Goal: Task Accomplishment & Management: Manage account settings

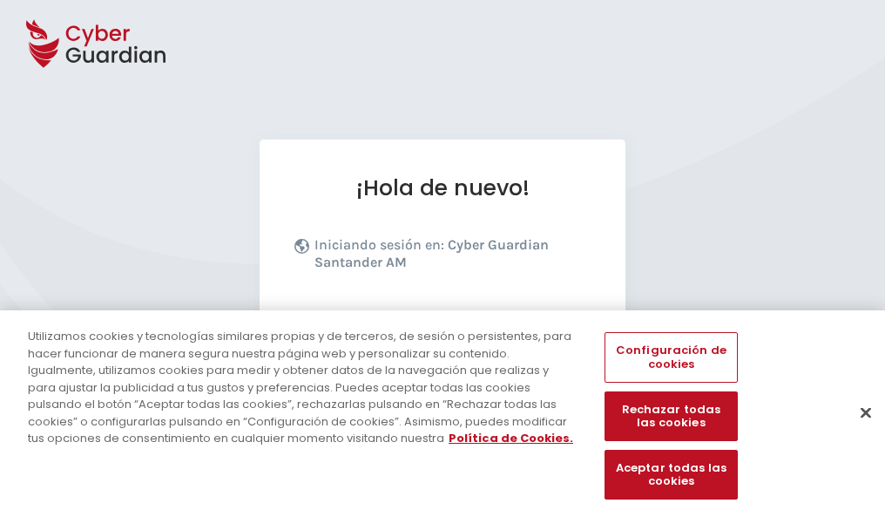
scroll to position [213, 0]
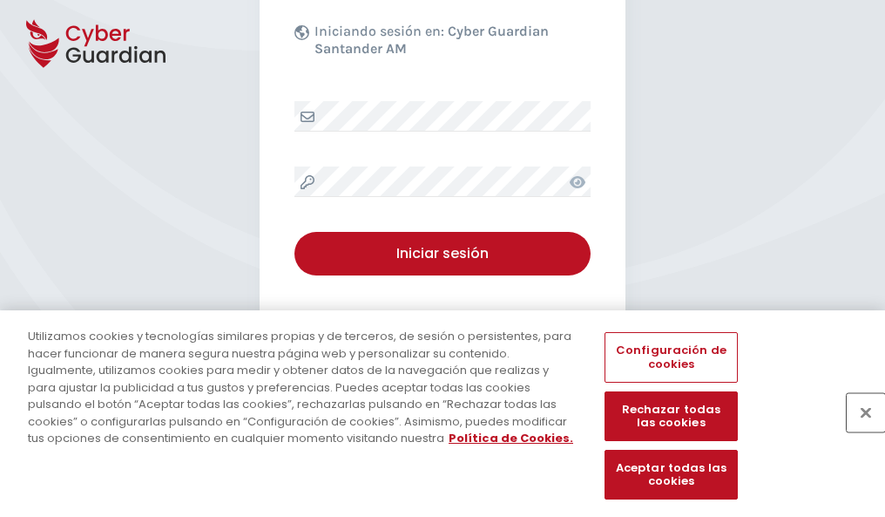
click at [857, 430] on button "Cerrar" at bounding box center [866, 412] width 38 height 38
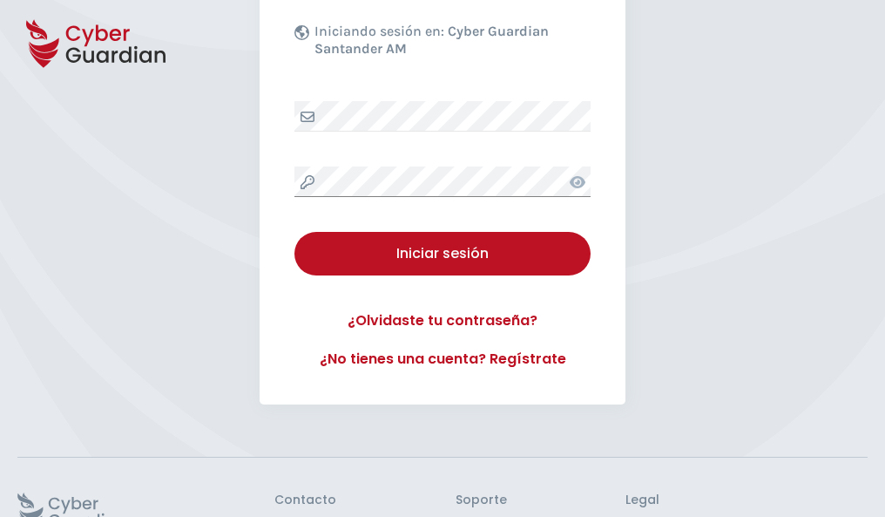
scroll to position [339, 0]
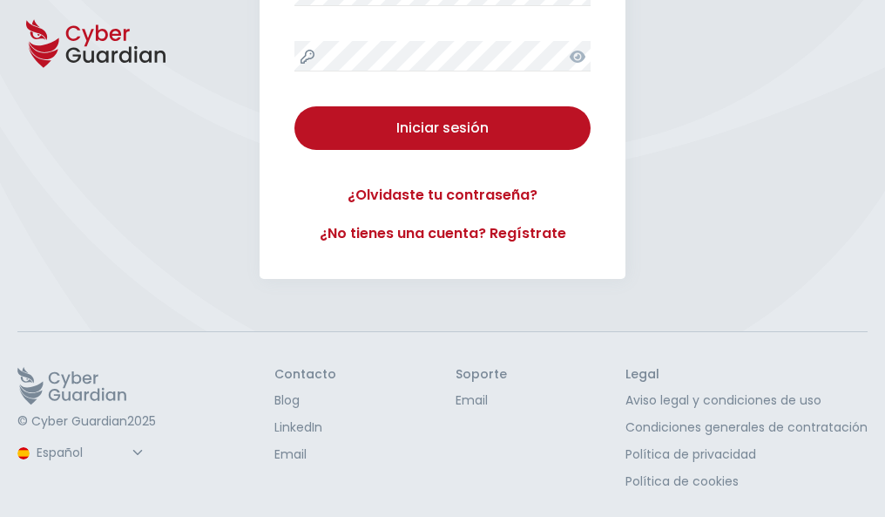
click at [294, 106] on button "Iniciar sesión" at bounding box center [442, 128] width 296 height 44
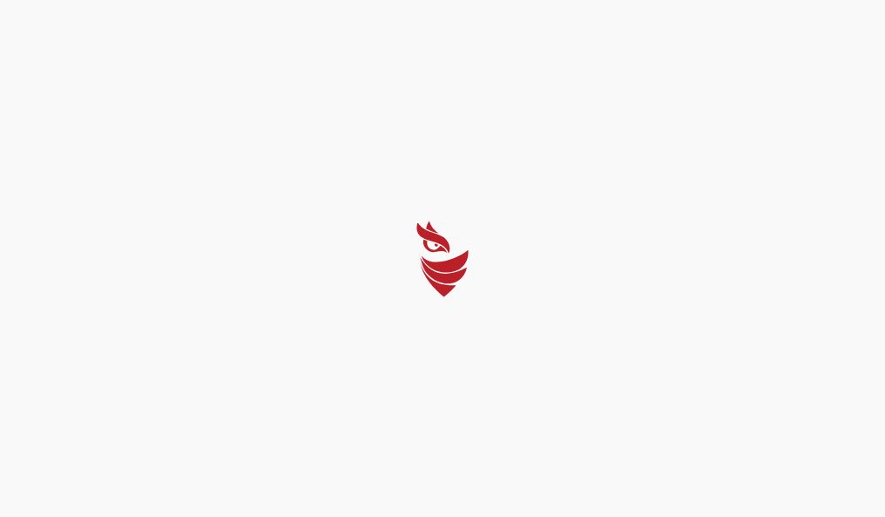
scroll to position [0, 0]
select select "Português (BR)"
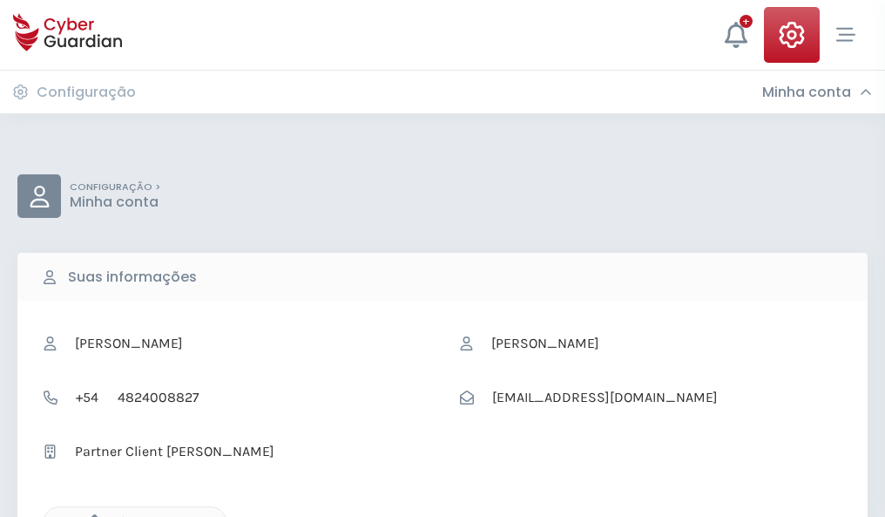
click at [90, 515] on icon "button" at bounding box center [90, 521] width 15 height 15
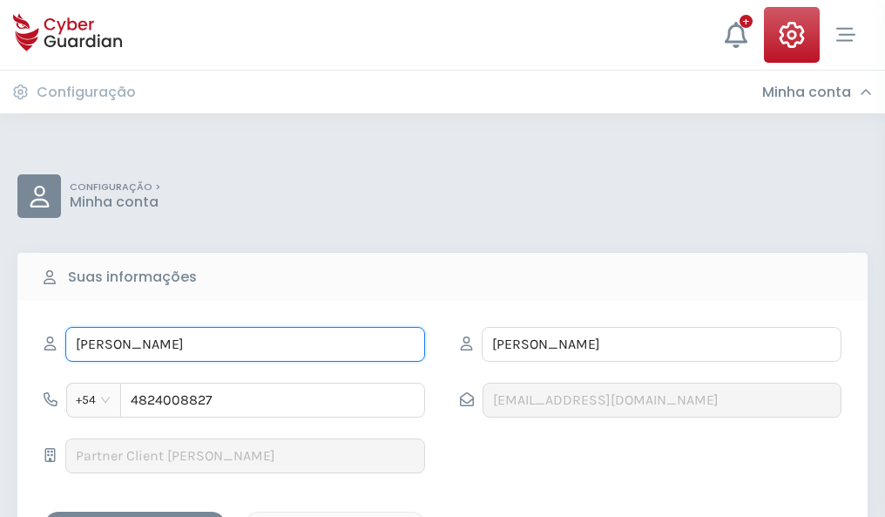
click at [245, 344] on input "ULISES" at bounding box center [245, 344] width 360 height 35
type input "U"
type input "Rosalva"
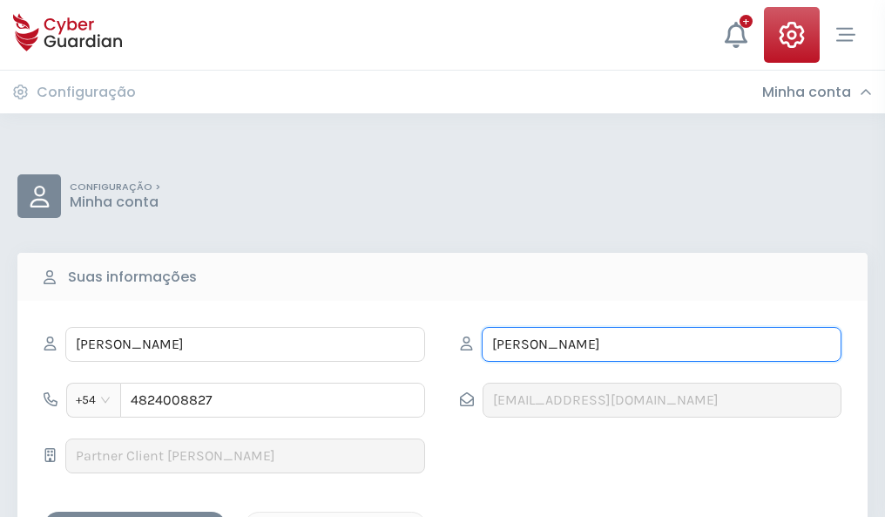
click at [661, 344] on input "HERNANDO" at bounding box center [662, 344] width 360 height 35
type input "H"
type input "Aznar"
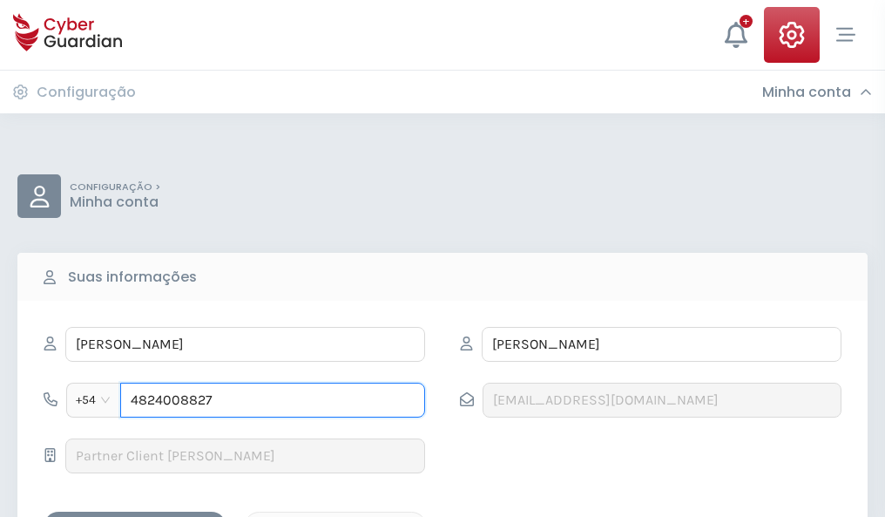
click at [273, 400] on input "4824008827" at bounding box center [272, 399] width 305 height 35
type input "4"
type input "4878535644"
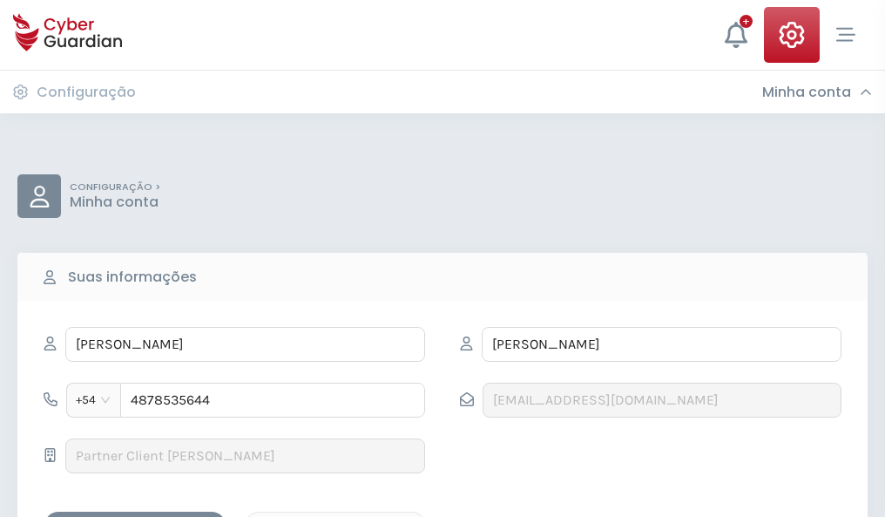
click at [135, 516] on div "Salvar alterações" at bounding box center [135, 527] width 157 height 22
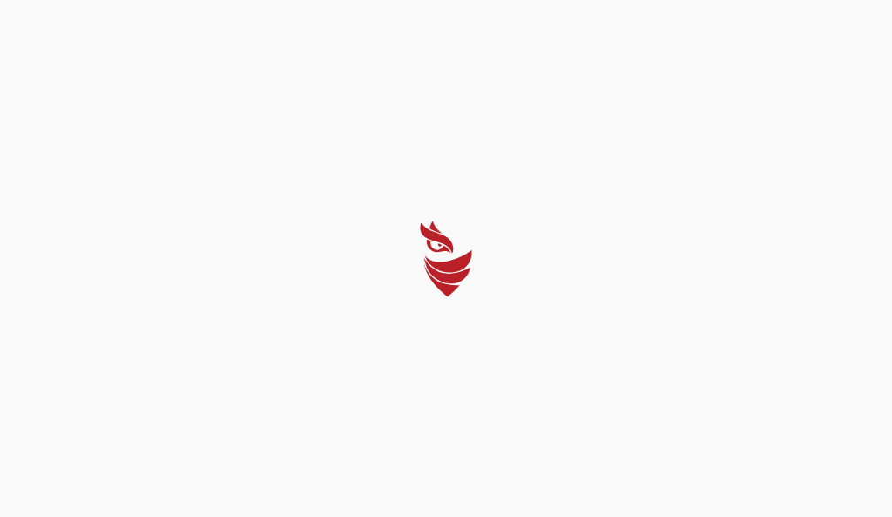
select select "Português (BR)"
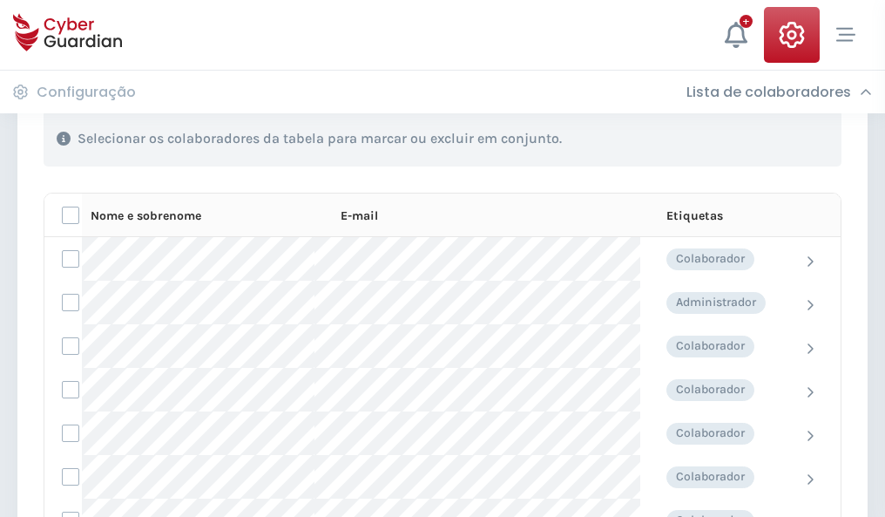
scroll to position [746, 0]
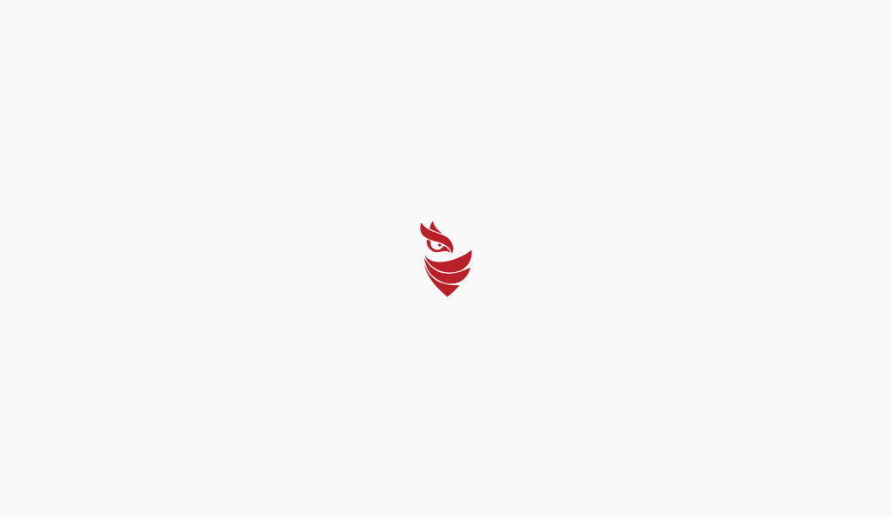
select select "Português (BR)"
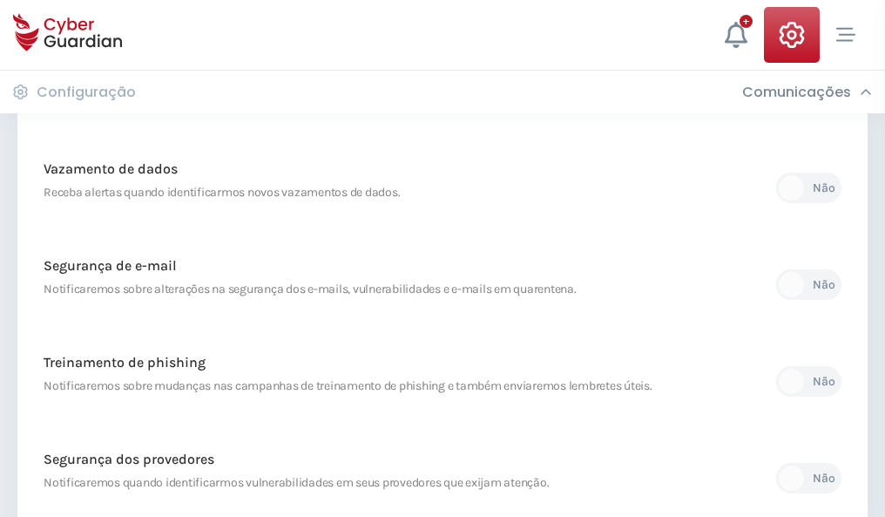
scroll to position [917, 0]
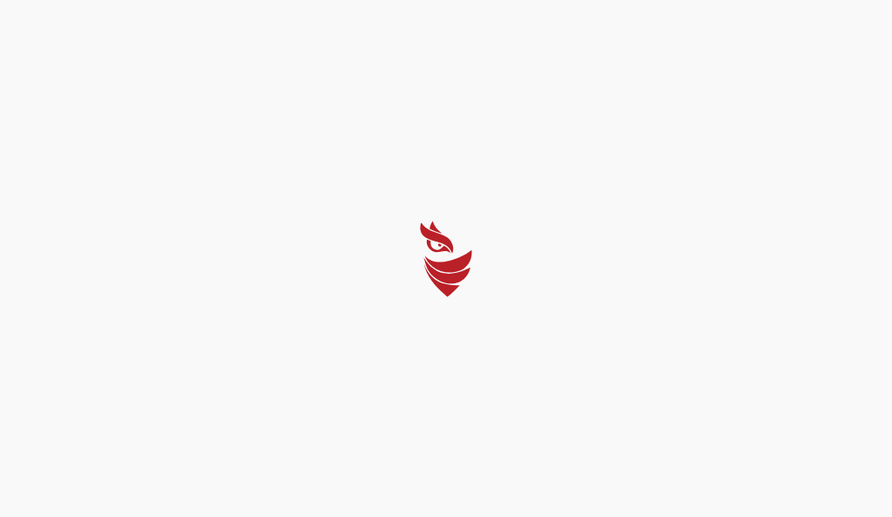
select select "Português (BR)"
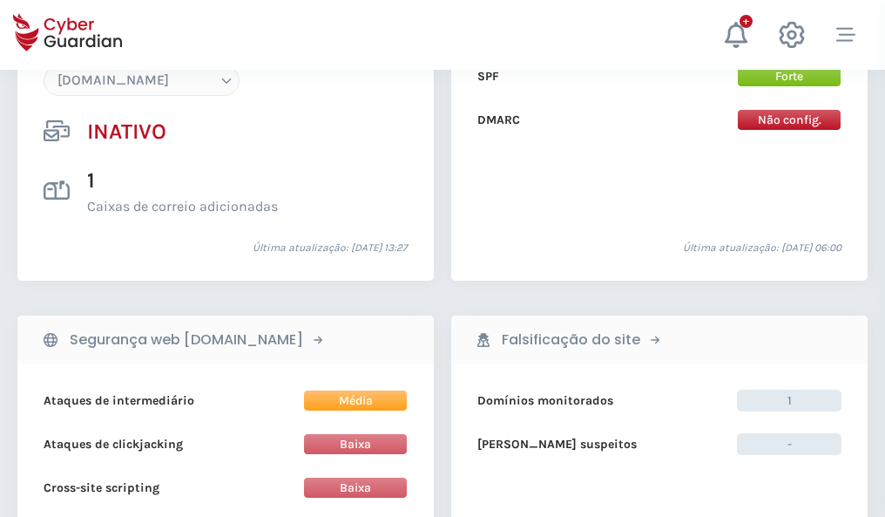
scroll to position [1640, 0]
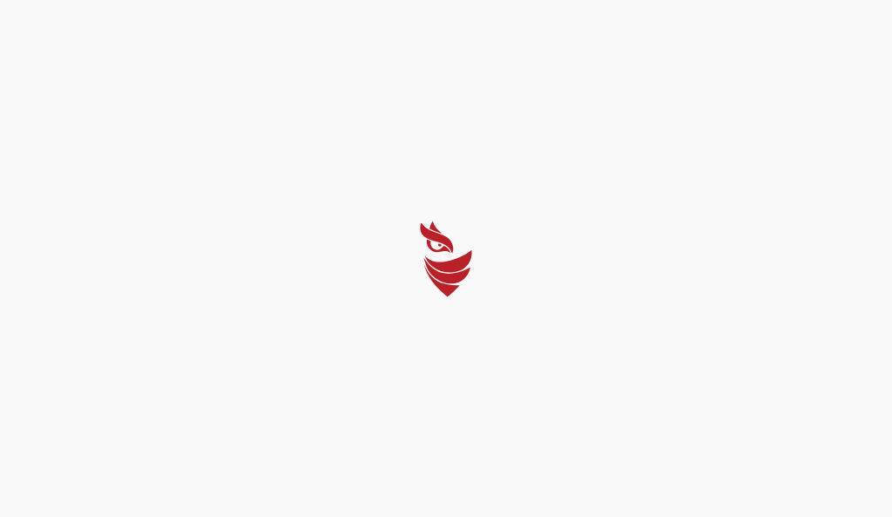
select select "Português (BR)"
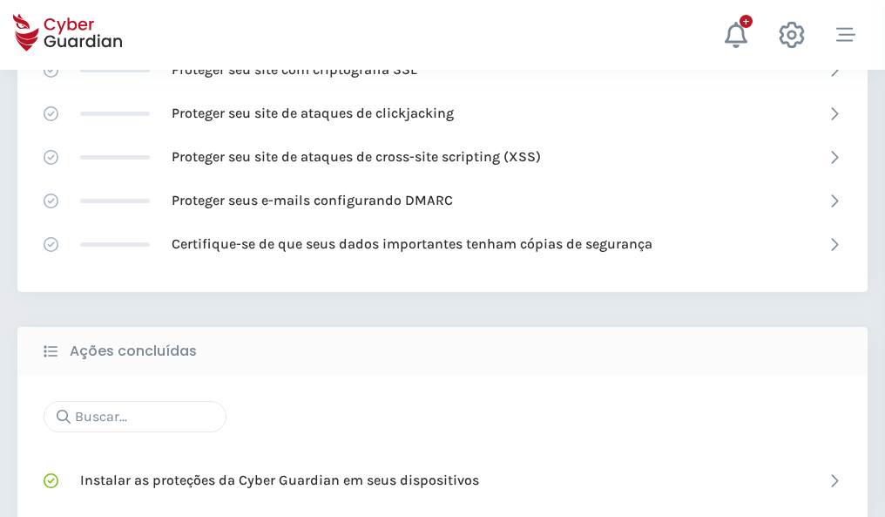
scroll to position [1161, 0]
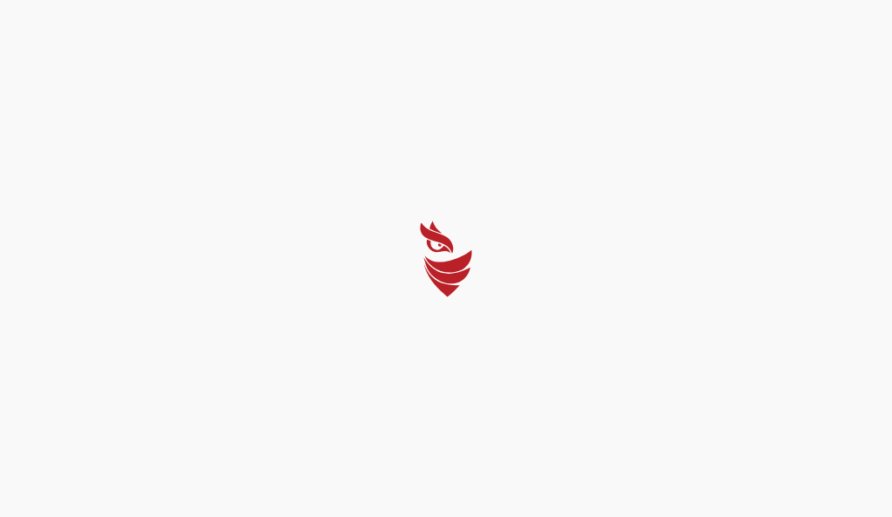
select select "Português (BR)"
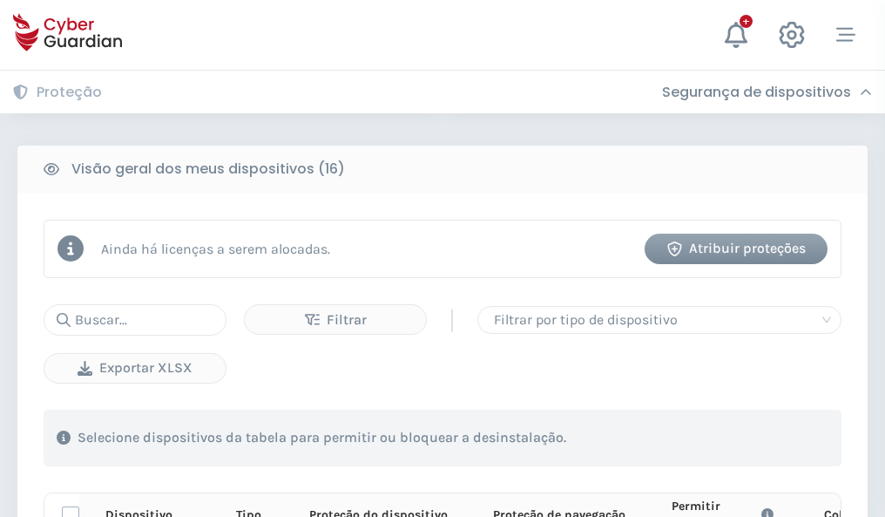
scroll to position [1540, 0]
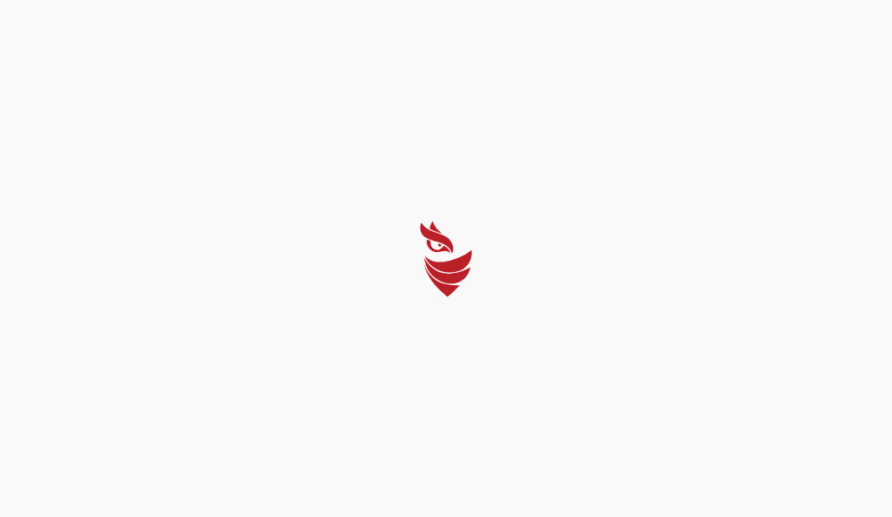
select select "Português (BR)"
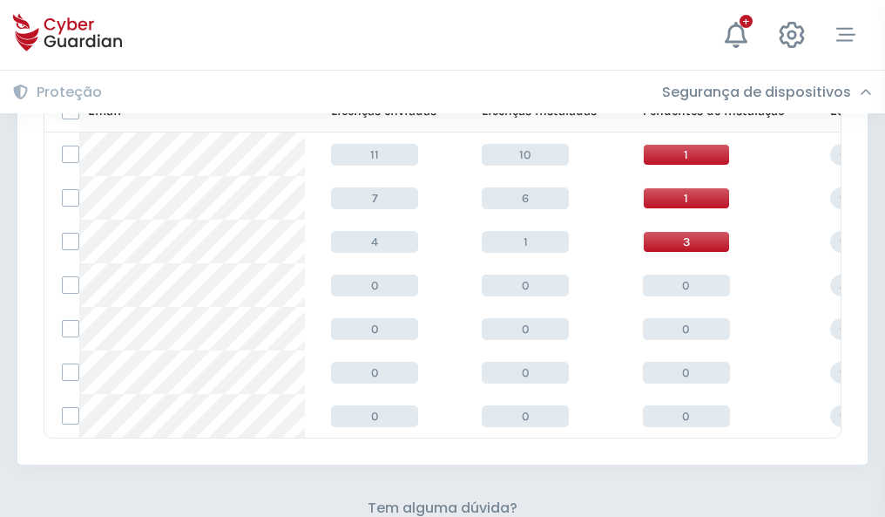
scroll to position [765, 0]
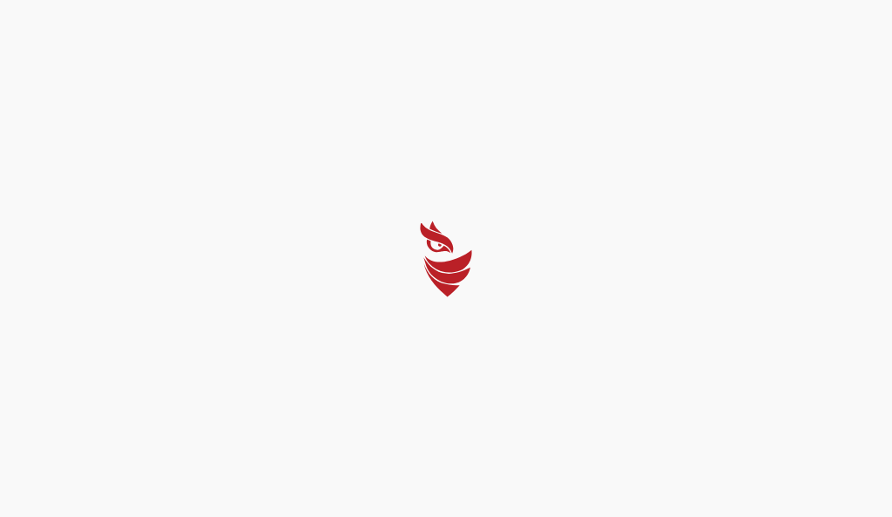
select select "Português (BR)"
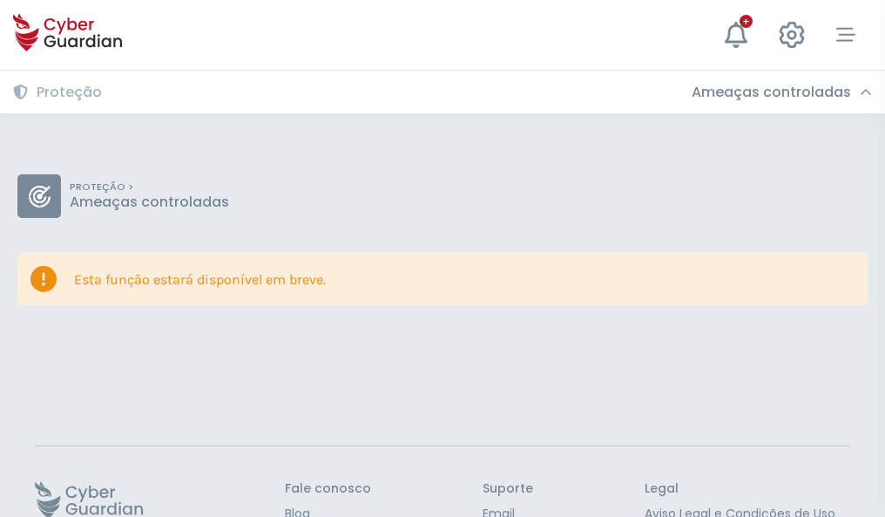
scroll to position [113, 0]
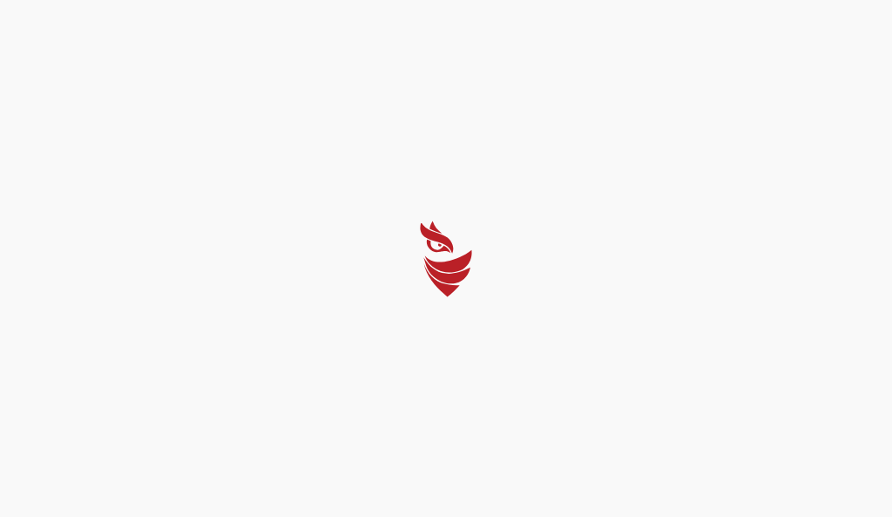
select select "Português (BR)"
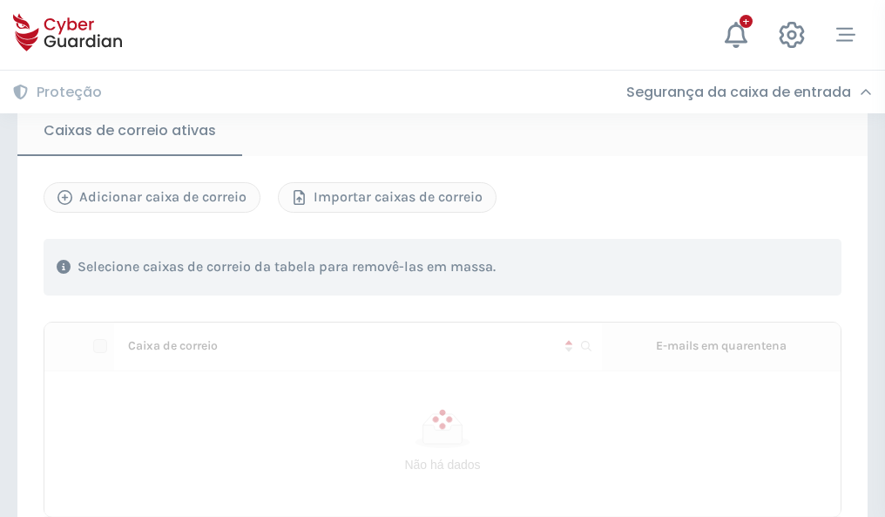
scroll to position [1438, 0]
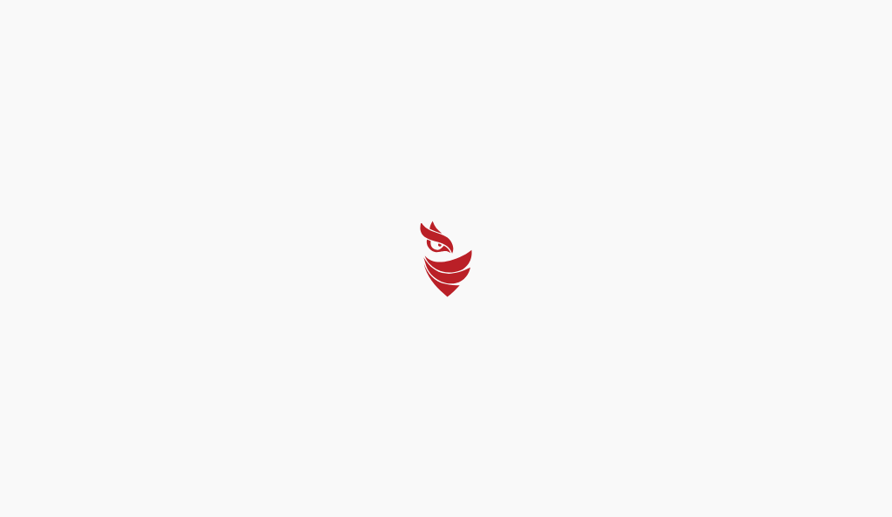
select select "Português (BR)"
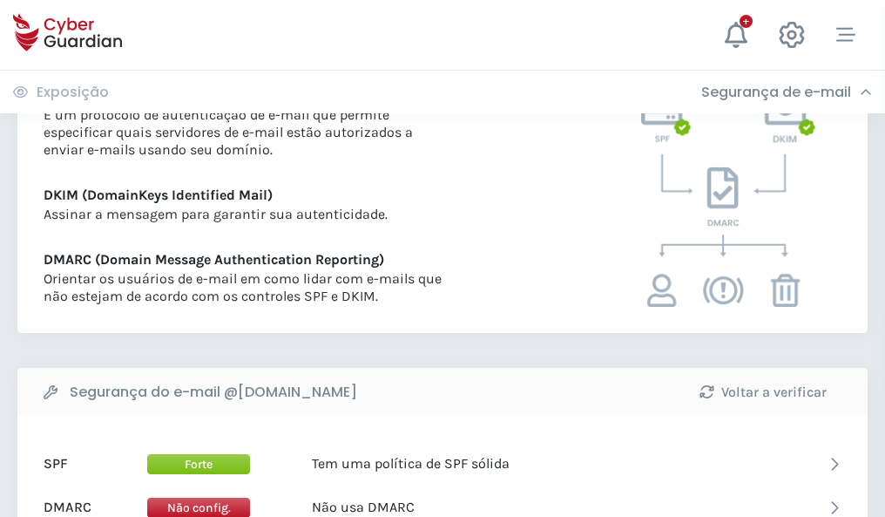
scroll to position [940, 0]
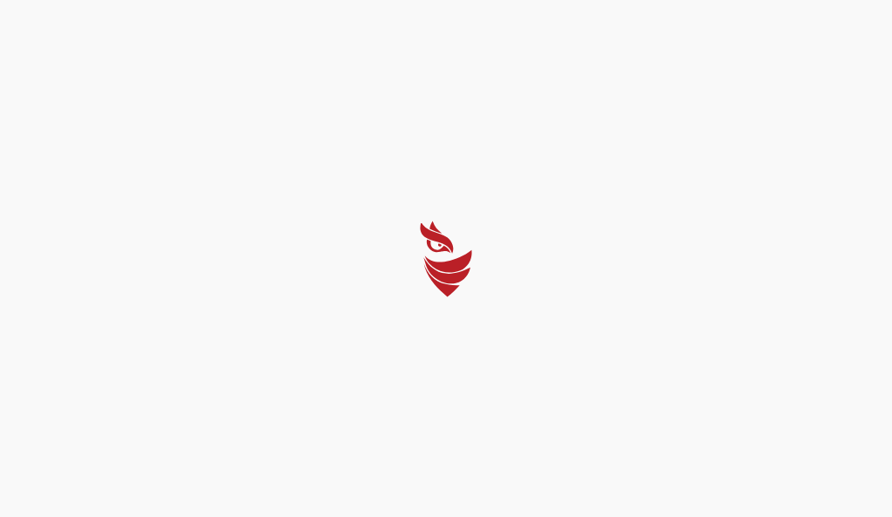
select select "Português (BR)"
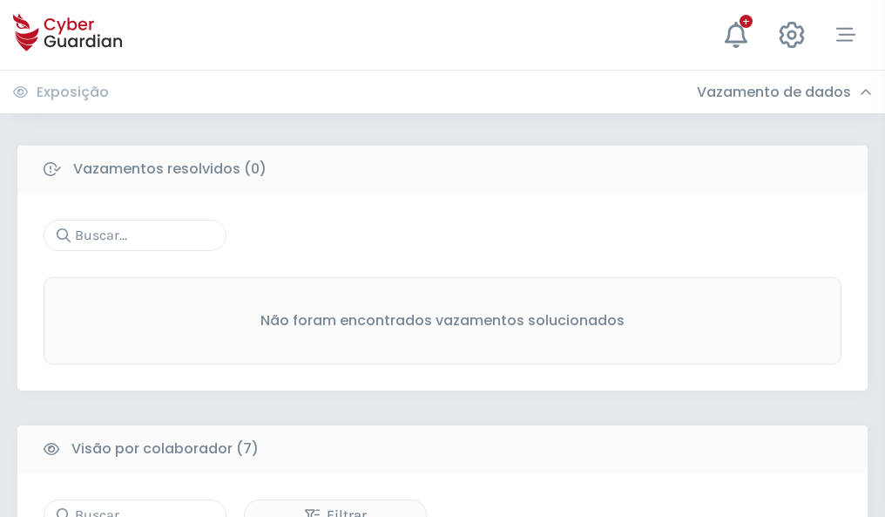
scroll to position [1441, 0]
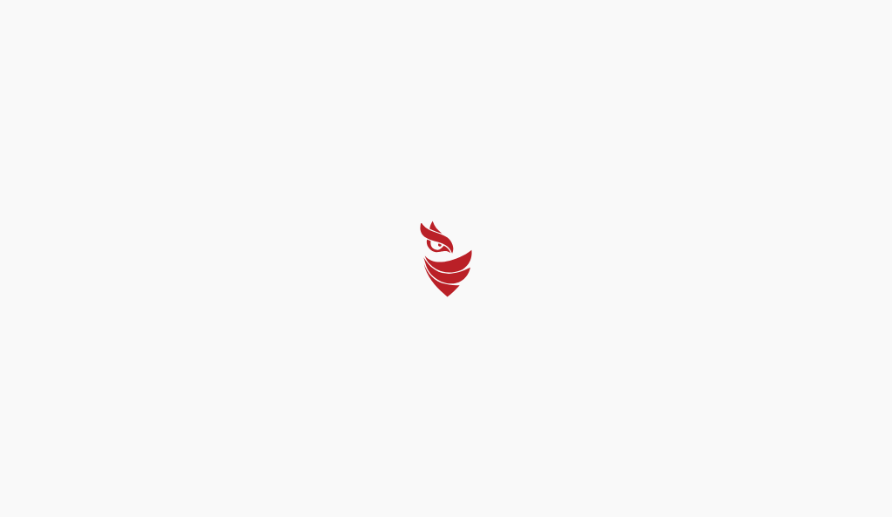
select select "Português (BR)"
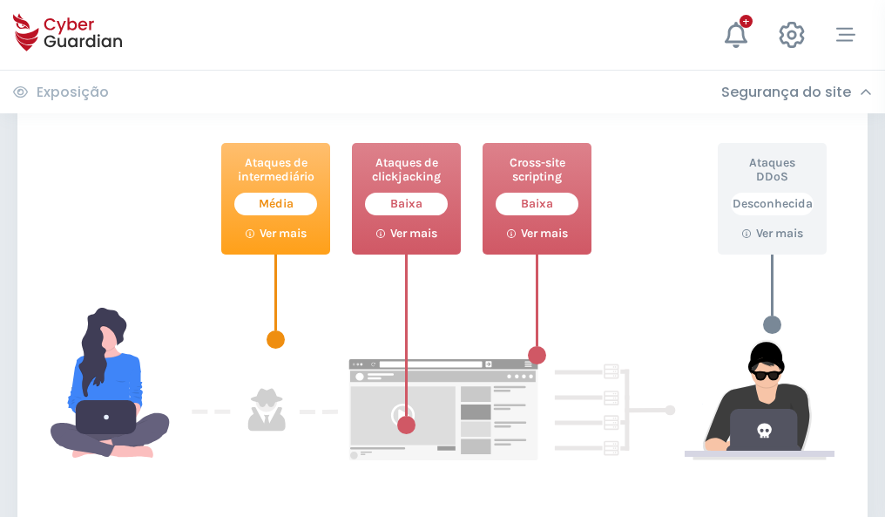
scroll to position [949, 0]
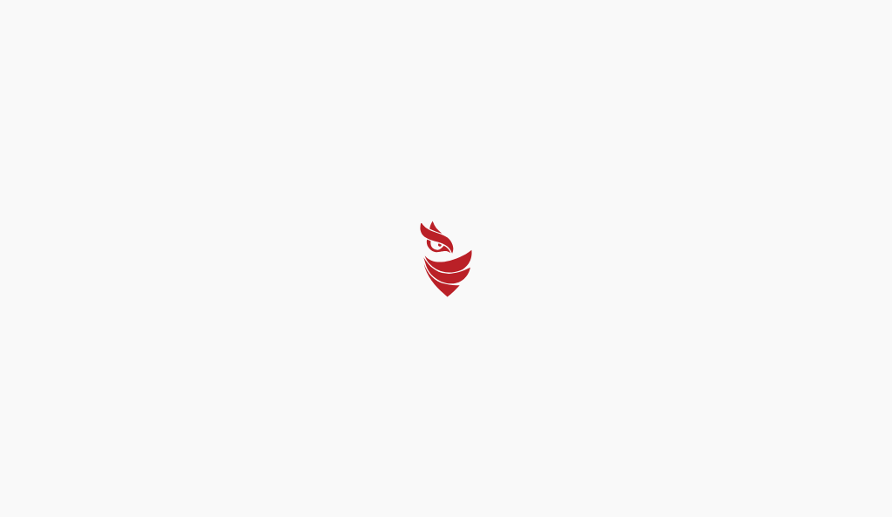
select select "Português (BR)"
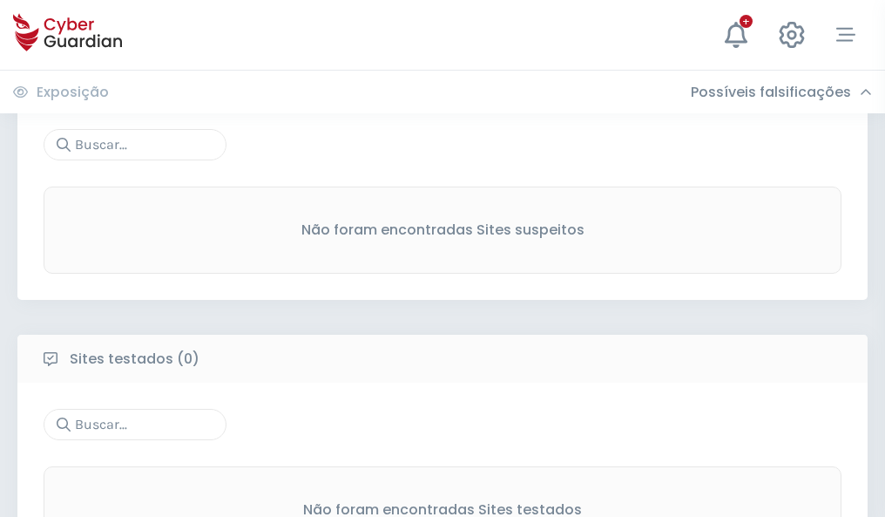
scroll to position [911, 0]
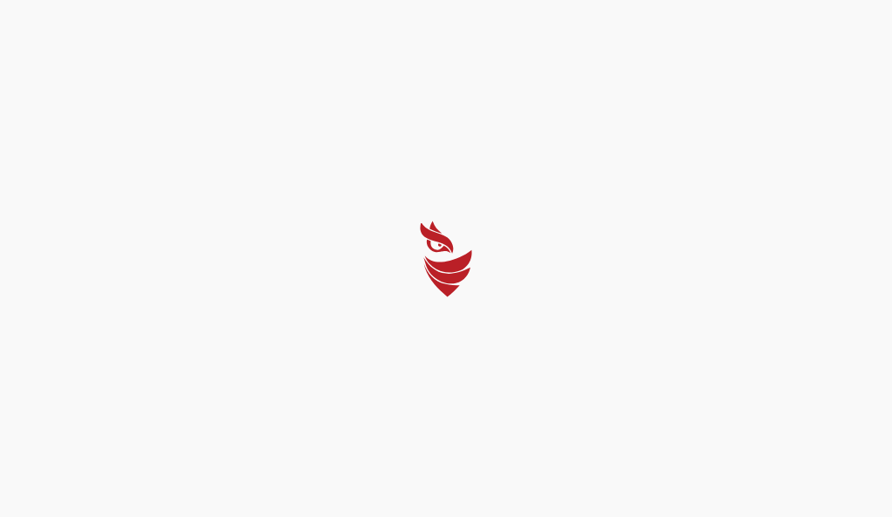
select select "Português (BR)"
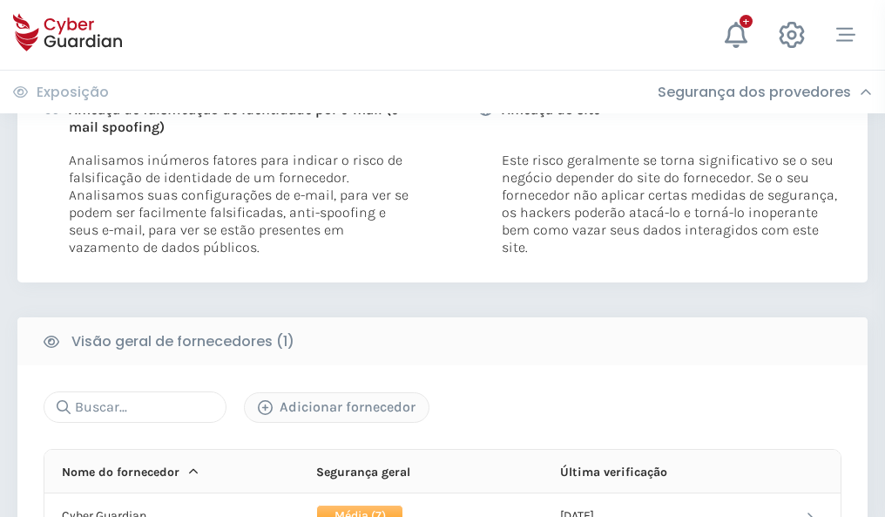
scroll to position [888, 0]
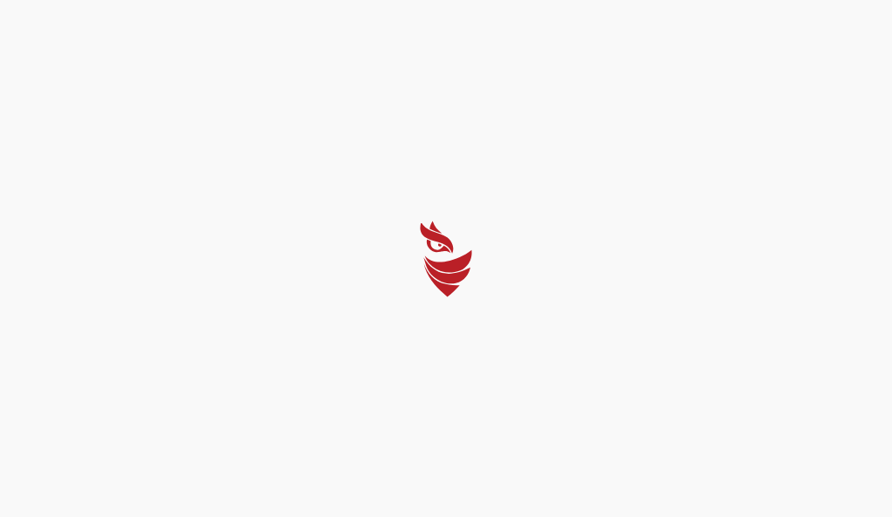
select select "Português (BR)"
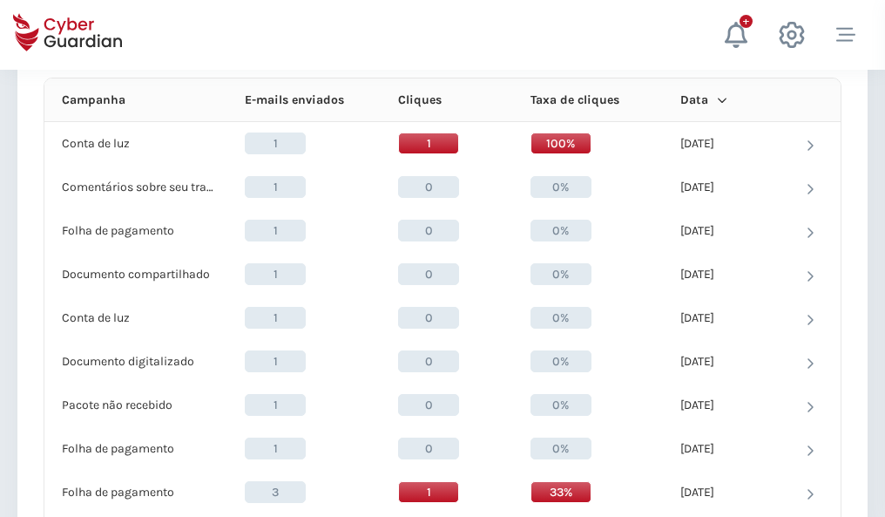
scroll to position [1562, 0]
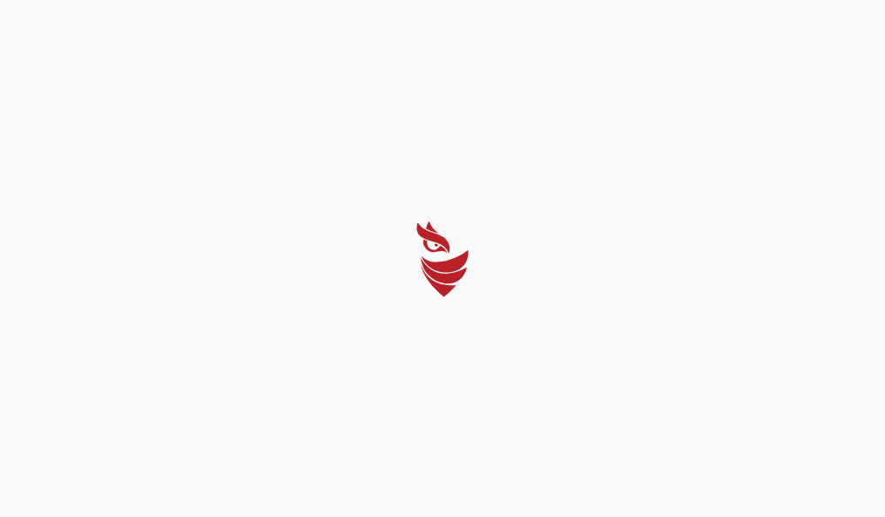
select select "Português (BR)"
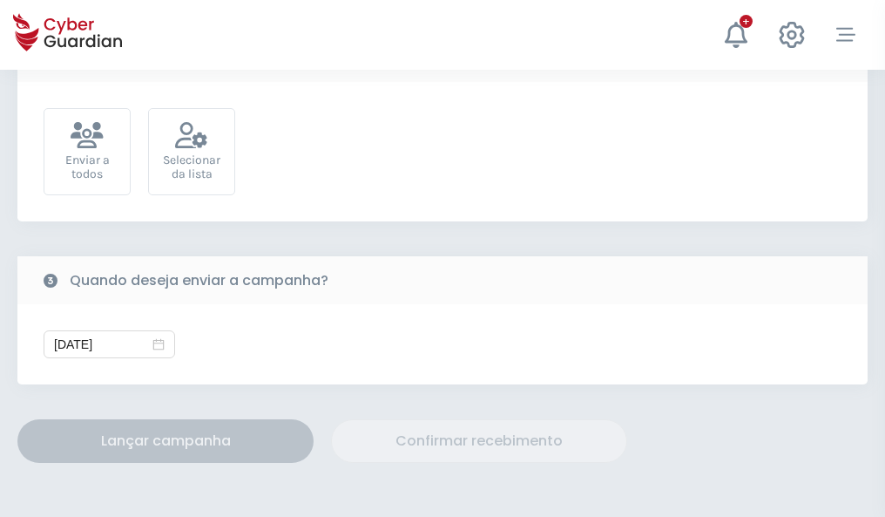
scroll to position [638, 0]
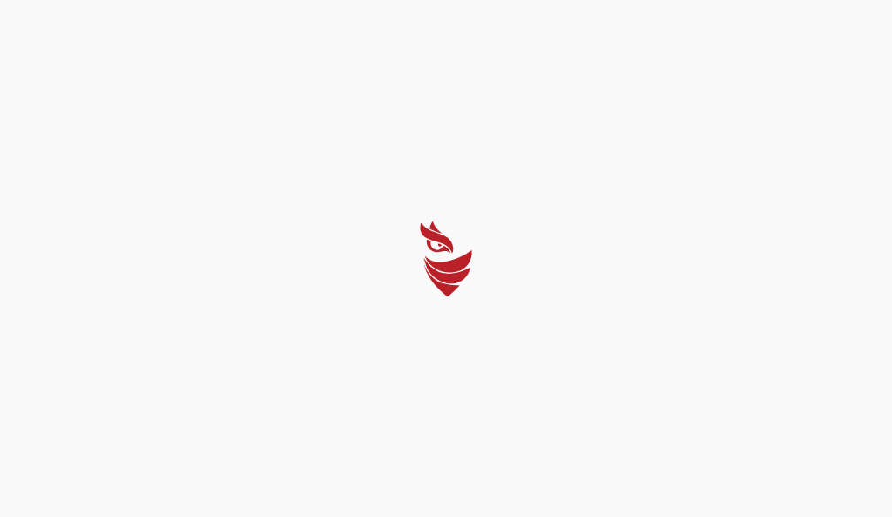
select select "Português (BR)"
